Goal: Task Accomplishment & Management: Use online tool/utility

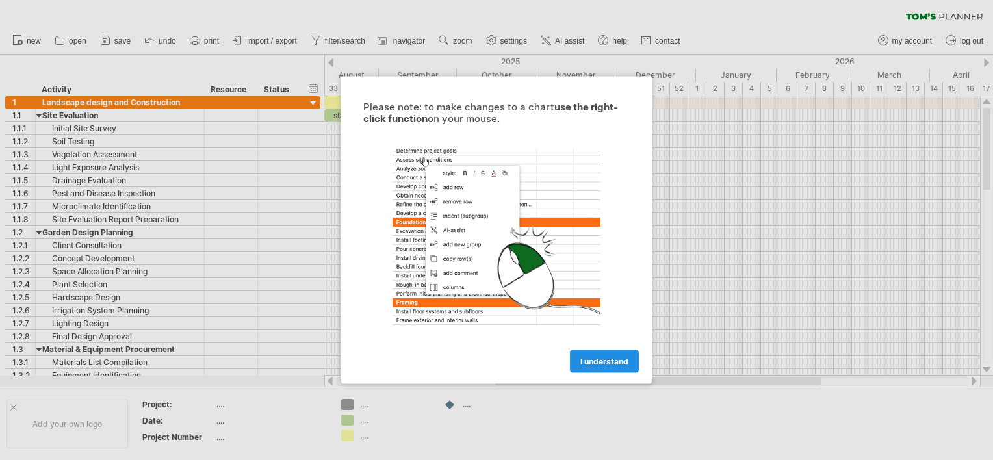
click at [598, 357] on span "I understand" at bounding box center [604, 362] width 48 height 10
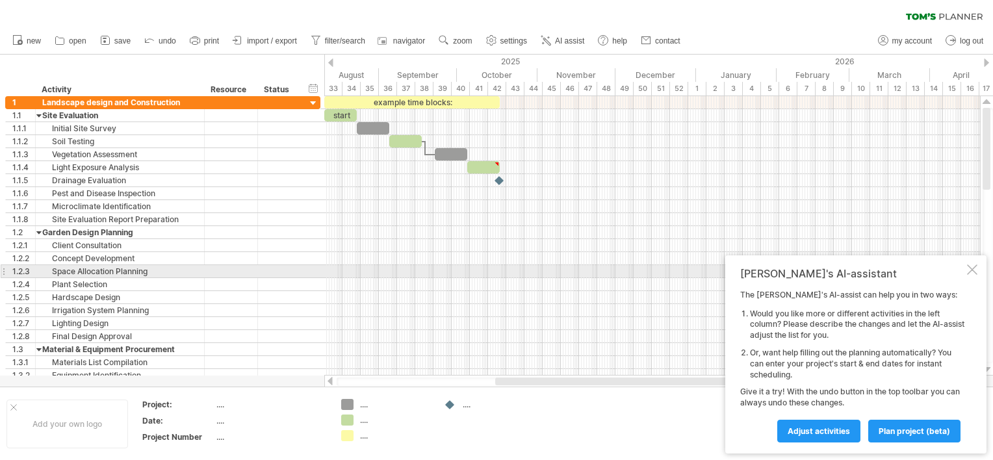
click at [969, 269] on div at bounding box center [972, 269] width 10 height 10
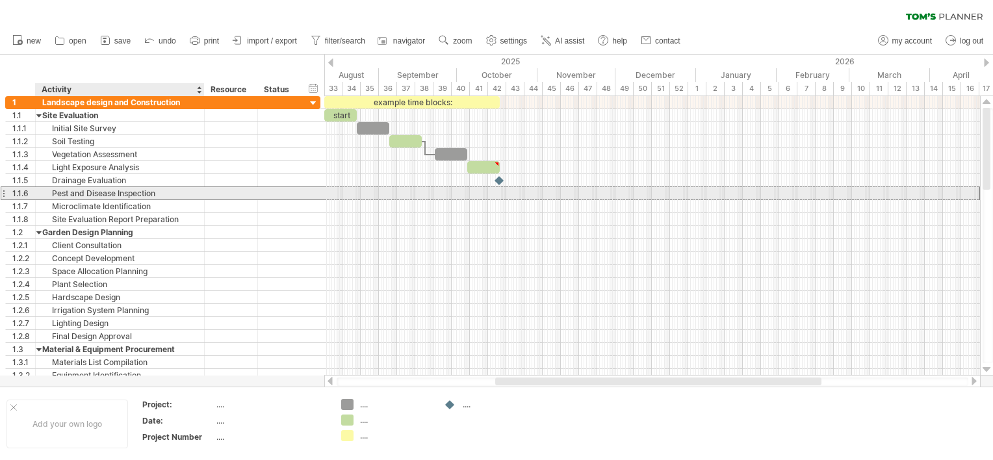
click at [107, 198] on div "**********" at bounding box center [162, 239] width 315 height 286
click at [168, 193] on div "Pest and Disease Inspection" at bounding box center [119, 193] width 155 height 12
click at [168, 193] on input "**********" at bounding box center [119, 193] width 155 height 12
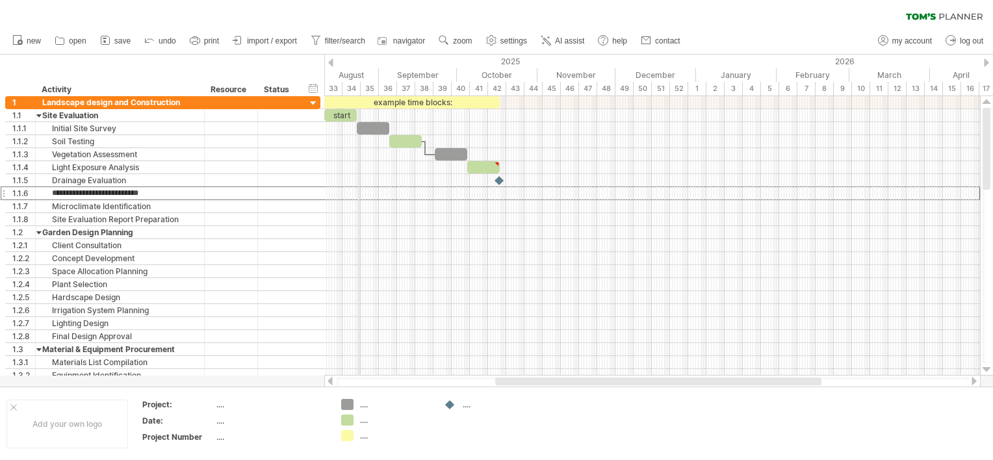
click at [359, 73] on div "August" at bounding box center [338, 75] width 81 height 14
click at [343, 77] on div "August" at bounding box center [338, 75] width 81 height 14
click at [338, 88] on div "33" at bounding box center [333, 89] width 18 height 14
click at [331, 83] on div "33" at bounding box center [333, 89] width 18 height 14
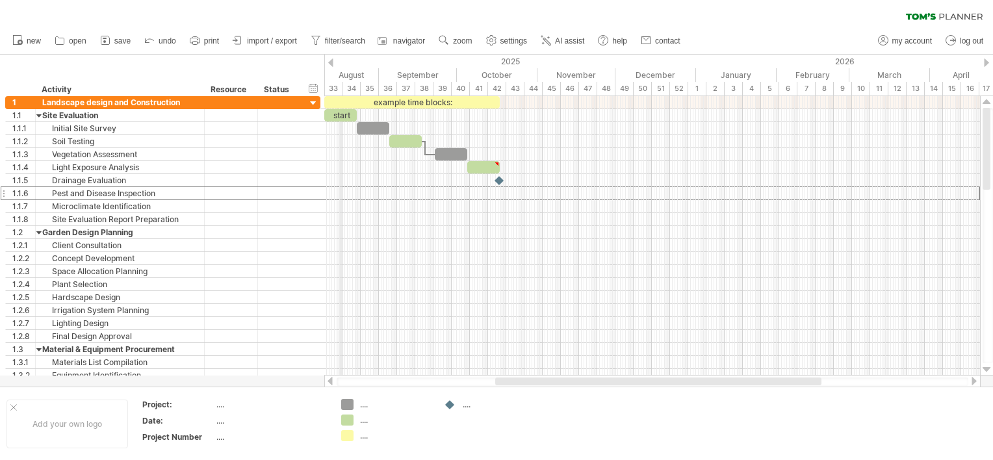
click at [340, 64] on div "2025" at bounding box center [221, 62] width 949 height 14
click at [340, 65] on div "2025" at bounding box center [221, 62] width 949 height 14
click at [329, 58] on div at bounding box center [330, 62] width 5 height 8
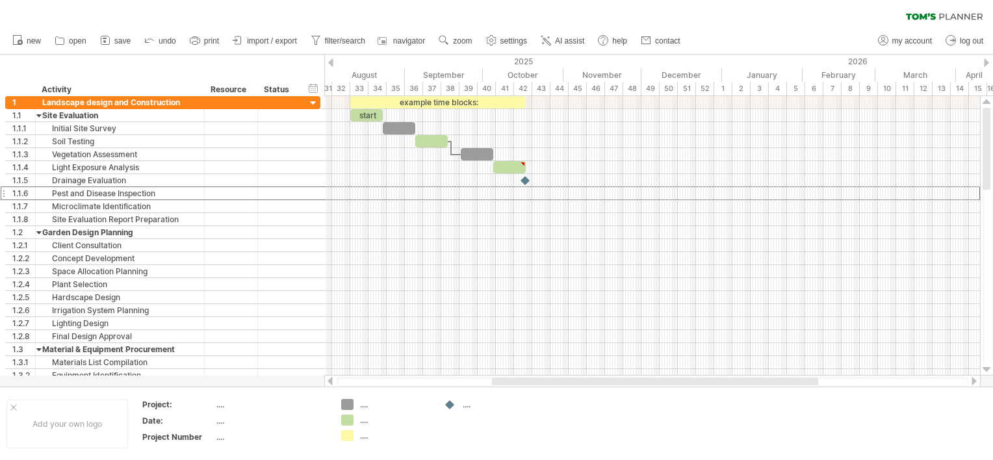
click at [329, 58] on div at bounding box center [330, 62] width 5 height 8
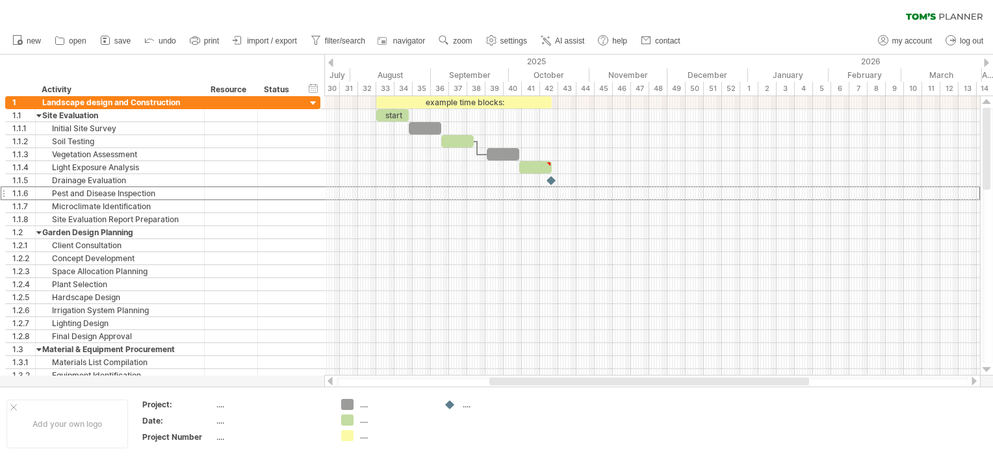
click at [985, 62] on div at bounding box center [986, 62] width 5 height 8
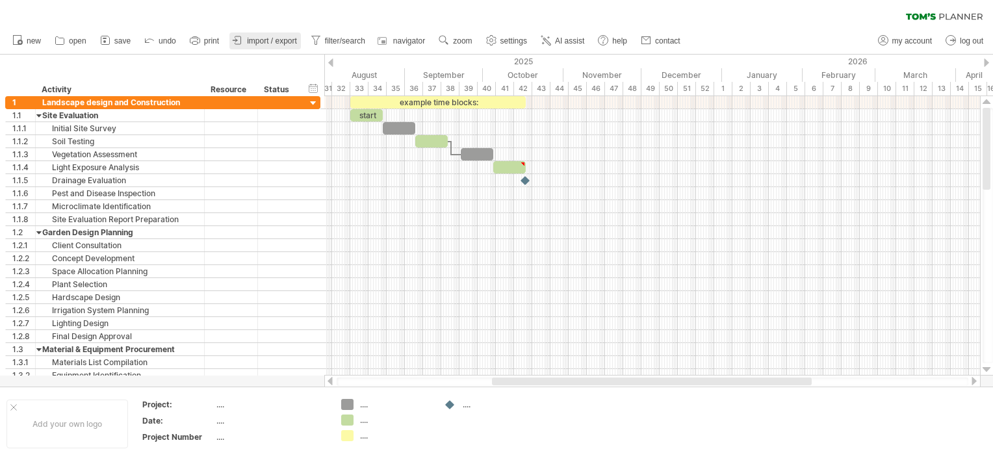
click at [270, 43] on span "import / export" at bounding box center [272, 40] width 50 height 9
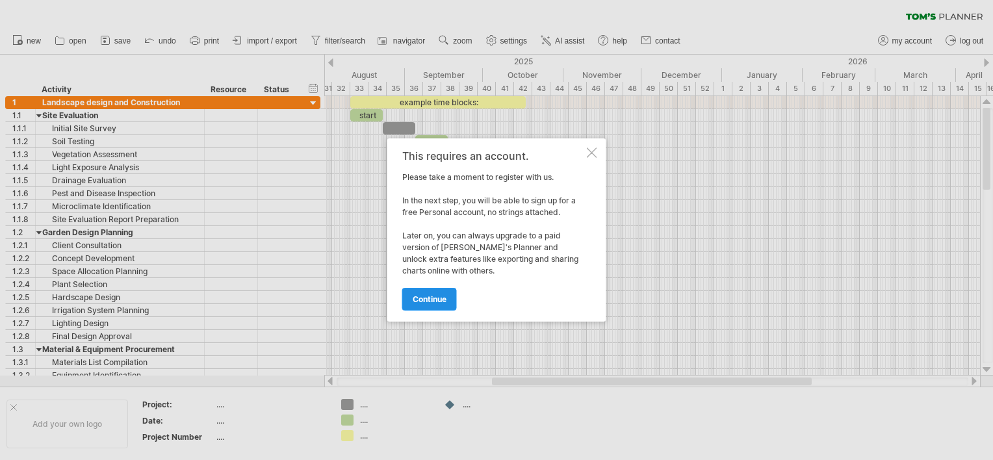
click at [431, 295] on span "continue" at bounding box center [430, 299] width 34 height 10
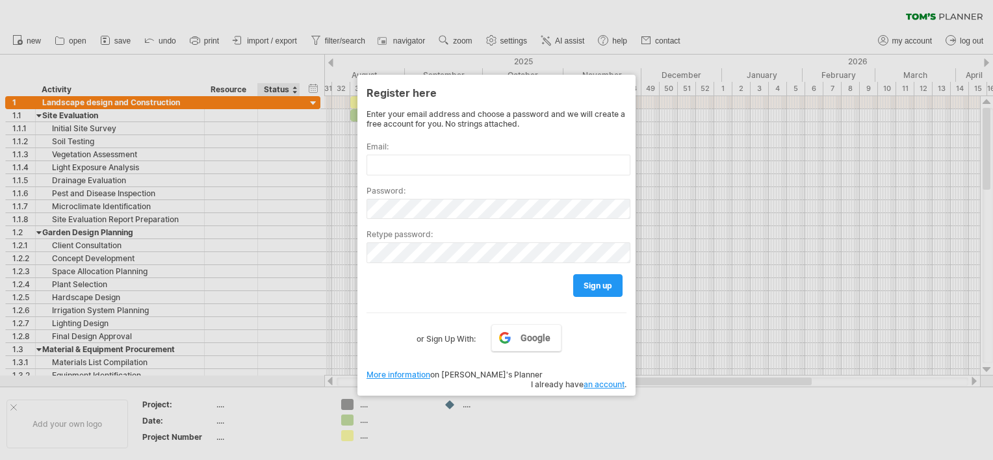
click at [278, 47] on div at bounding box center [496, 230] width 993 height 460
click at [561, 379] on span "I already have an account ." at bounding box center [579, 384] width 96 height 10
click at [585, 379] on link "an account" at bounding box center [603, 384] width 41 height 10
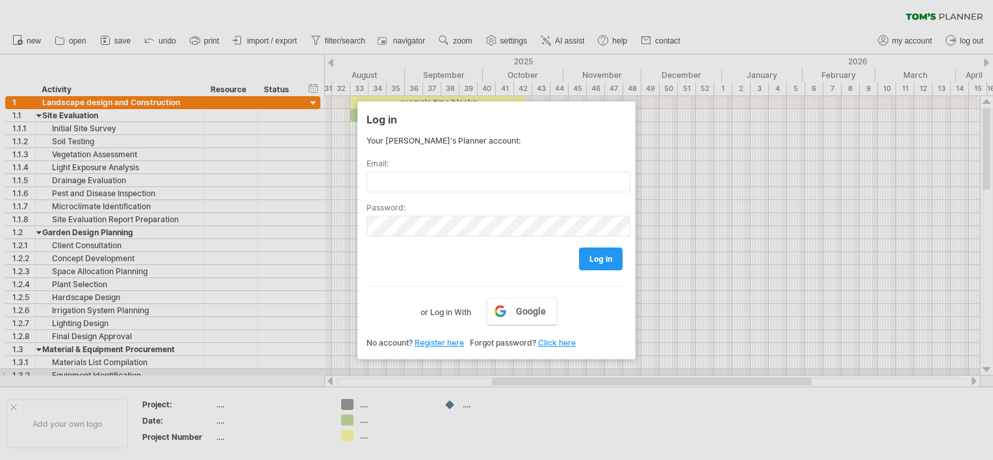
click at [562, 344] on link "Click here" at bounding box center [557, 343] width 38 height 10
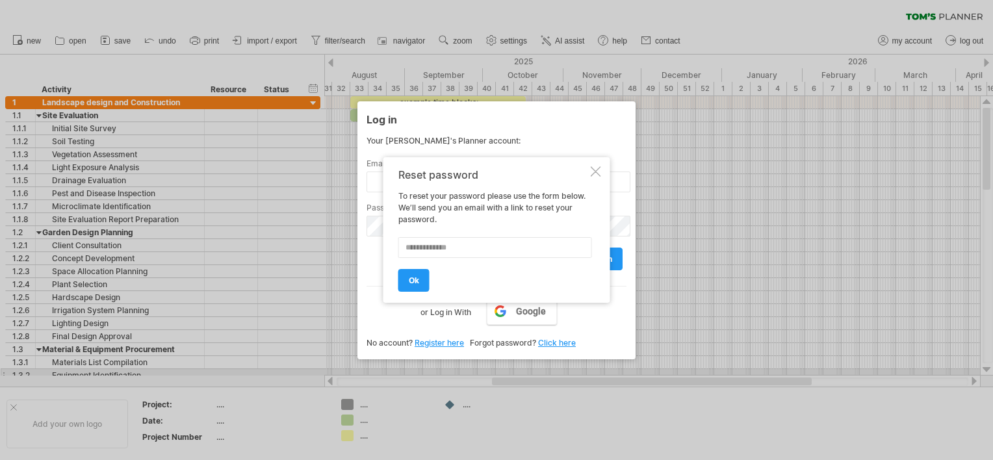
click at [597, 168] on div at bounding box center [596, 171] width 10 height 10
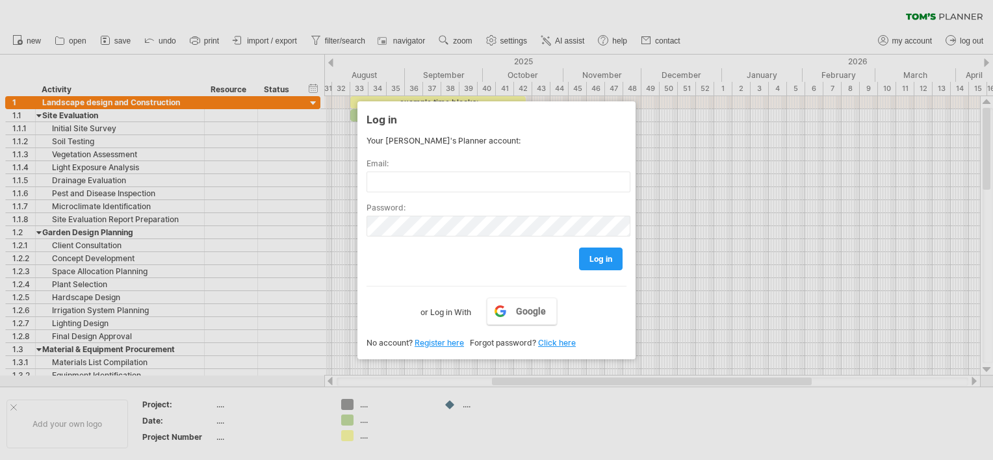
click at [898, 24] on div at bounding box center [496, 230] width 993 height 460
click at [909, 42] on div at bounding box center [496, 230] width 993 height 460
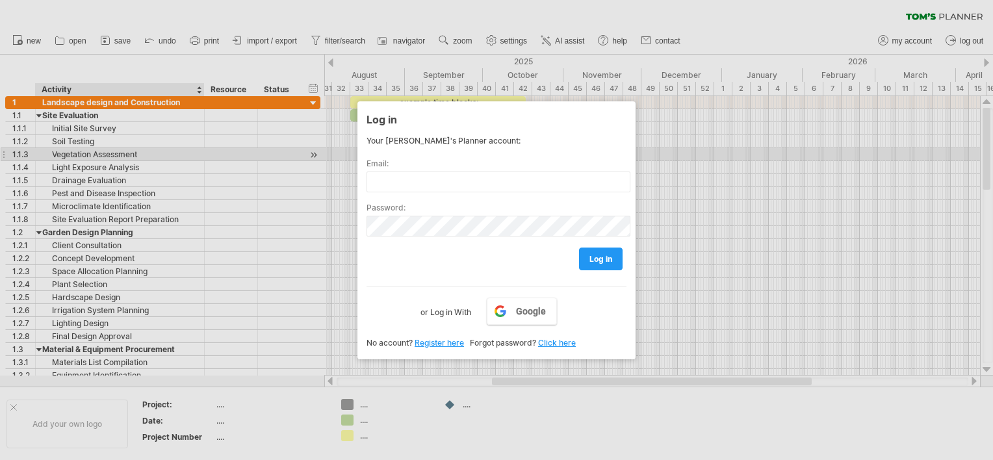
click at [58, 161] on div at bounding box center [496, 230] width 993 height 460
